Goal: Task Accomplishment & Management: Complete application form

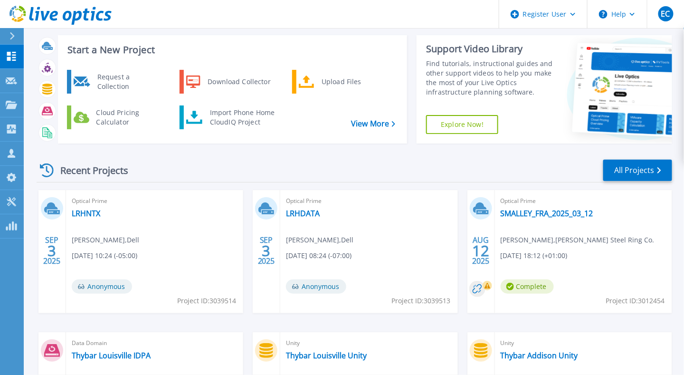
scroll to position [16, 0]
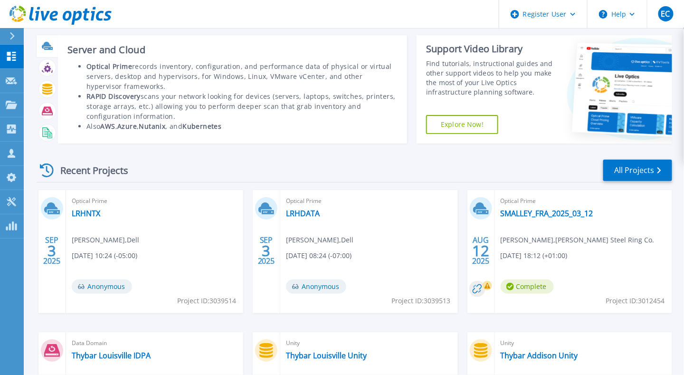
click at [53, 50] on div at bounding box center [47, 46] width 17 height 17
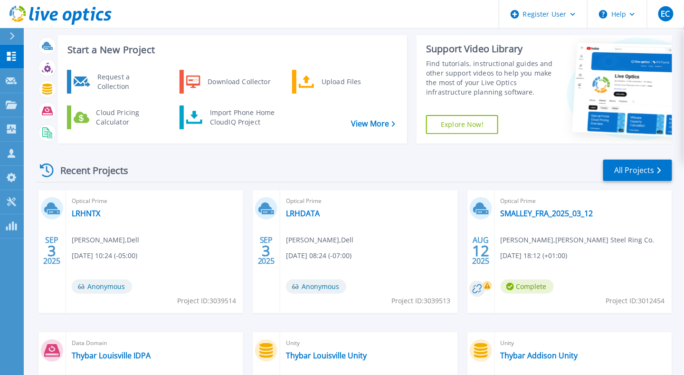
click at [138, 173] on div "Recent Projects" at bounding box center [89, 170] width 104 height 23
click at [122, 85] on div "Request a Collection" at bounding box center [127, 81] width 69 height 19
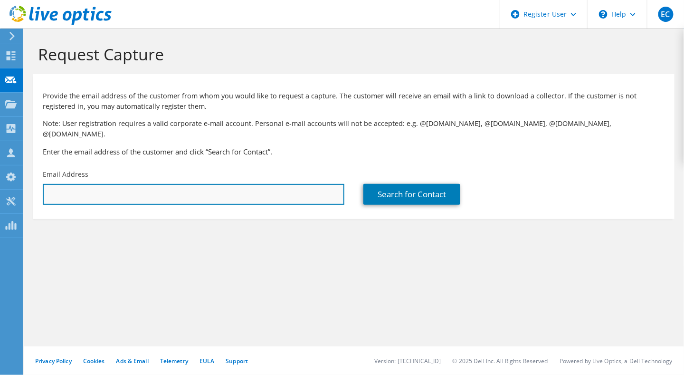
click at [180, 184] on input "text" at bounding box center [194, 194] width 302 height 21
paste input "scottg@martin-eng.com"
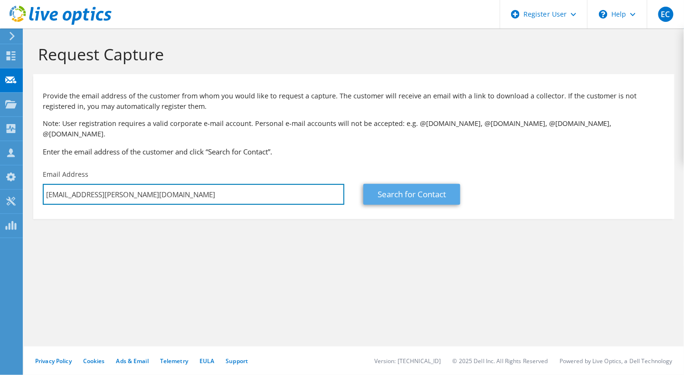
type input "scottg@martin-eng.com"
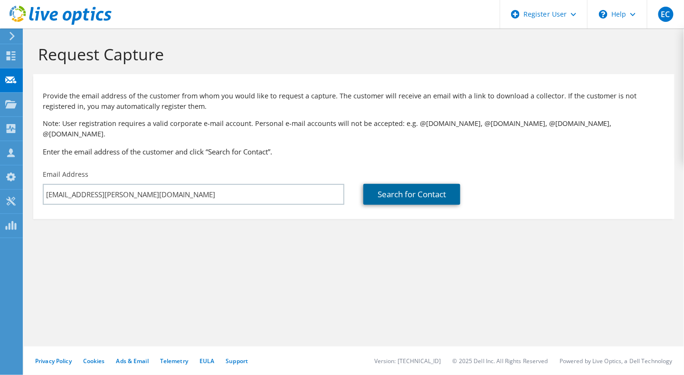
click at [383, 186] on link "Search for Contact" at bounding box center [411, 194] width 97 height 21
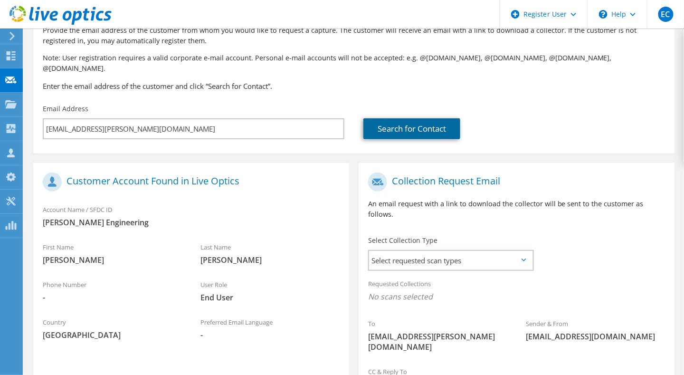
scroll to position [65, 0]
click at [441, 251] on span "Select requested scan types" at bounding box center [450, 260] width 163 height 19
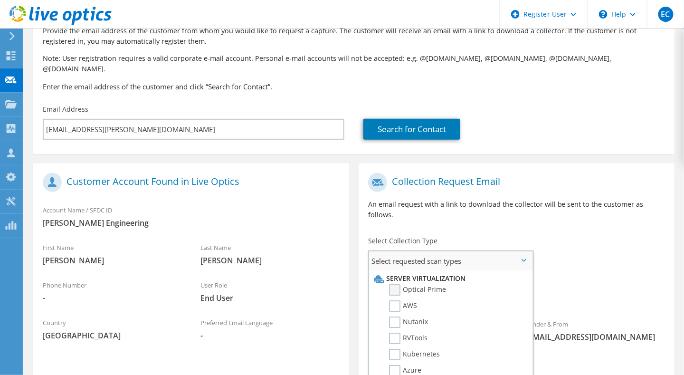
click at [441, 284] on label "Optical Prime" at bounding box center [417, 289] width 57 height 11
click at [0, 0] on input "Optical Prime" at bounding box center [0, 0] width 0 height 0
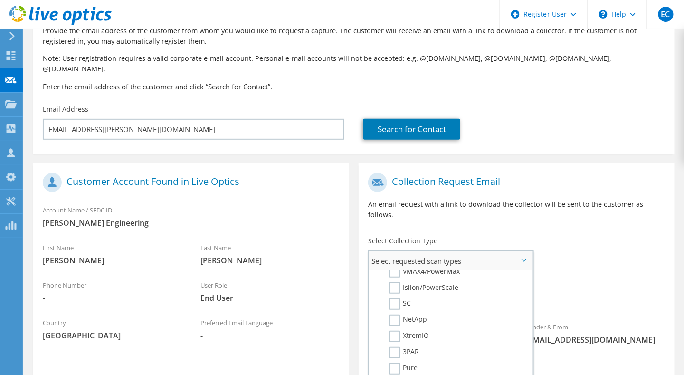
scroll to position [259, 0]
click at [400, 304] on label "SC" at bounding box center [400, 309] width 22 height 11
click at [0, 0] on input "SC" at bounding box center [0, 0] width 0 height 0
click at [570, 291] on div "Requested Collections No scans selected Optical Prime SC" at bounding box center [517, 295] width 316 height 43
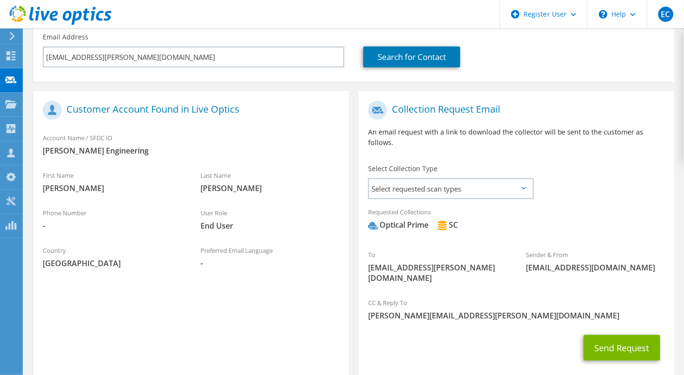
scroll to position [137, 0]
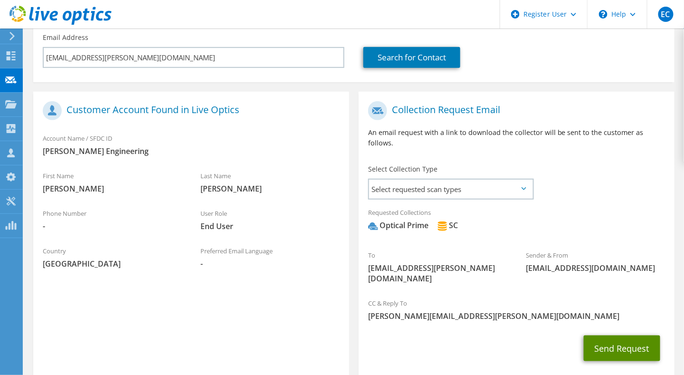
click at [611, 335] on button "Send Request" at bounding box center [622, 348] width 76 height 26
